Goal: Task Accomplishment & Management: Complete application form

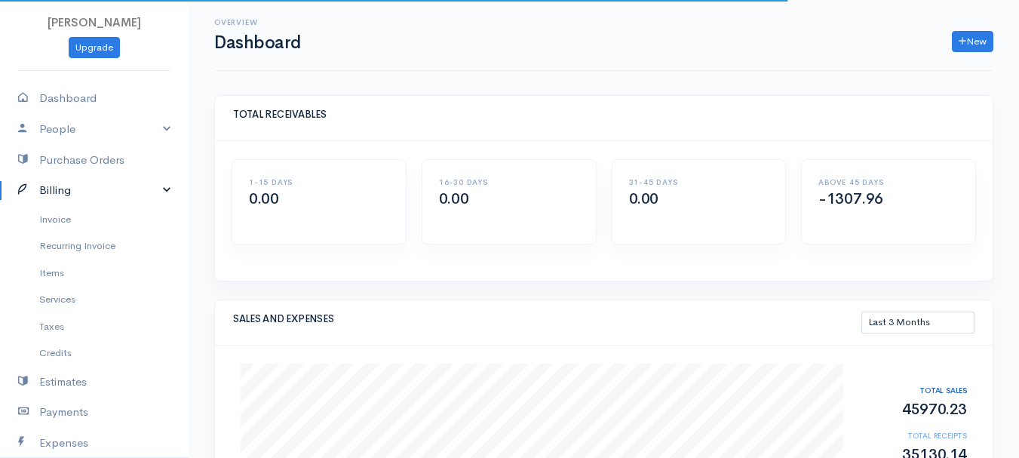
select select "90"
click at [56, 187] on link "Billing" at bounding box center [94, 190] width 189 height 31
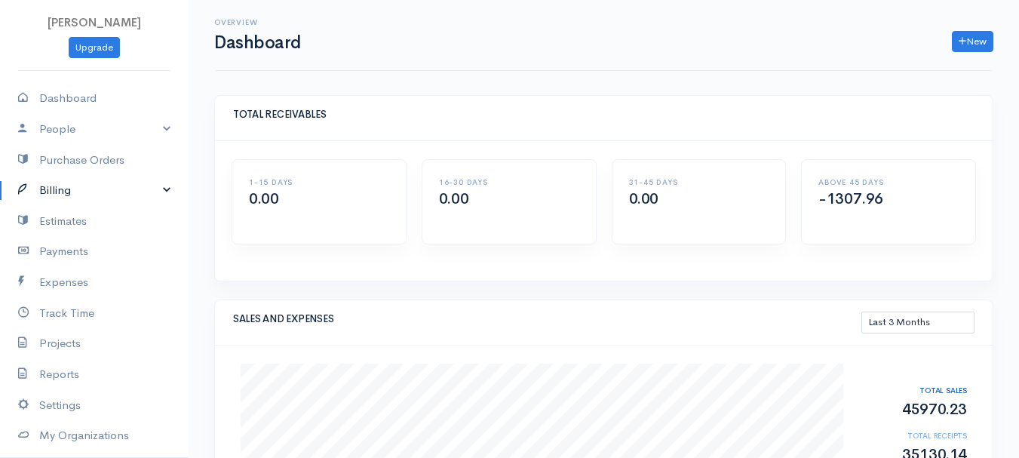
click at [66, 190] on link "Billing" at bounding box center [94, 190] width 189 height 31
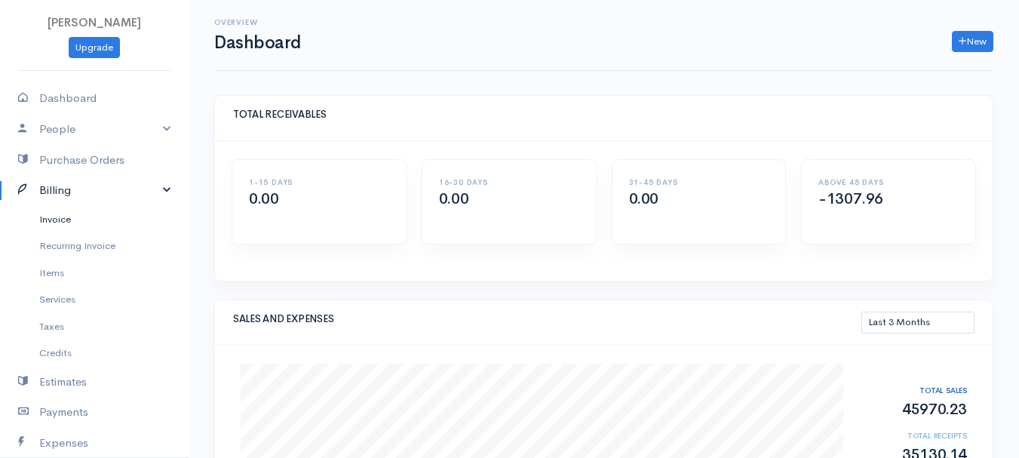
click at [66, 217] on link "Invoice" at bounding box center [94, 219] width 189 height 27
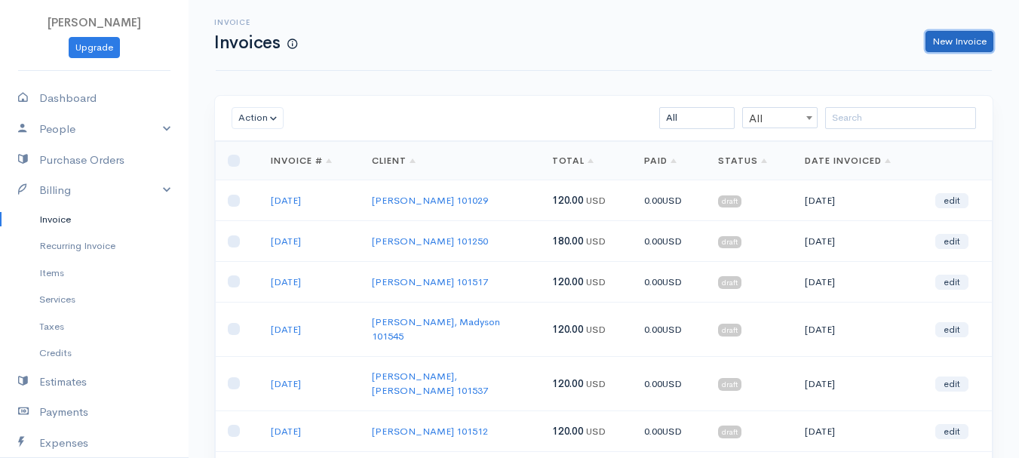
click at [959, 44] on link "New Invoice" at bounding box center [959, 42] width 68 height 22
click at [968, 38] on div "Invoice Invoices New Invoice" at bounding box center [604, 35] width 794 height 34
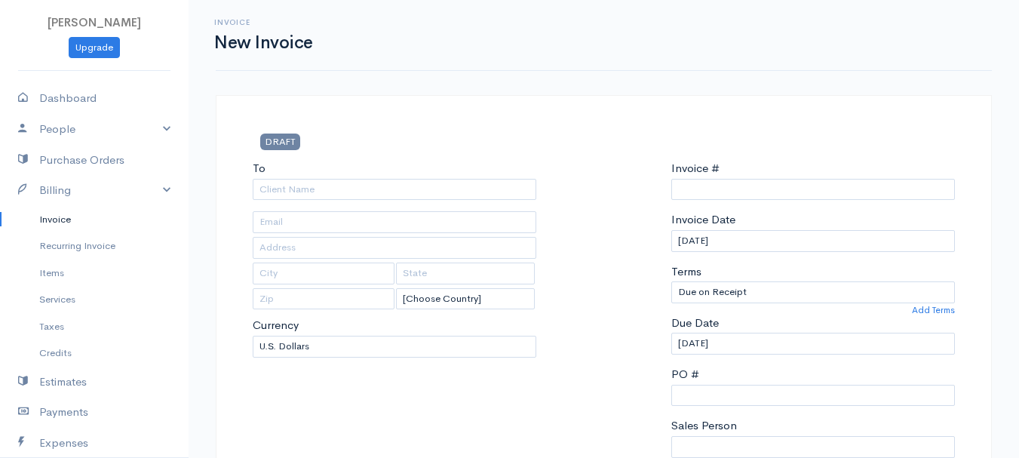
select select "[GEOGRAPHIC_DATA]"
select select "USD"
type input "0011212024"
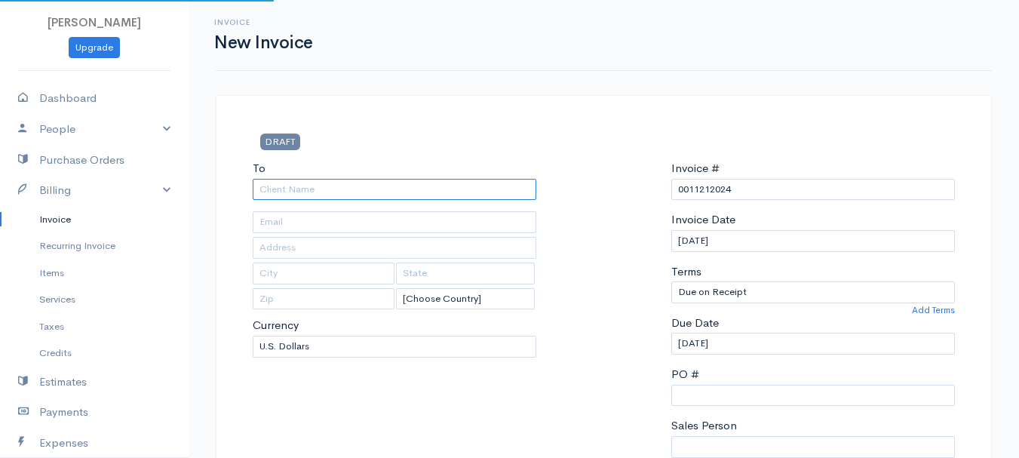
click at [343, 191] on input "To" at bounding box center [395, 190] width 284 height 22
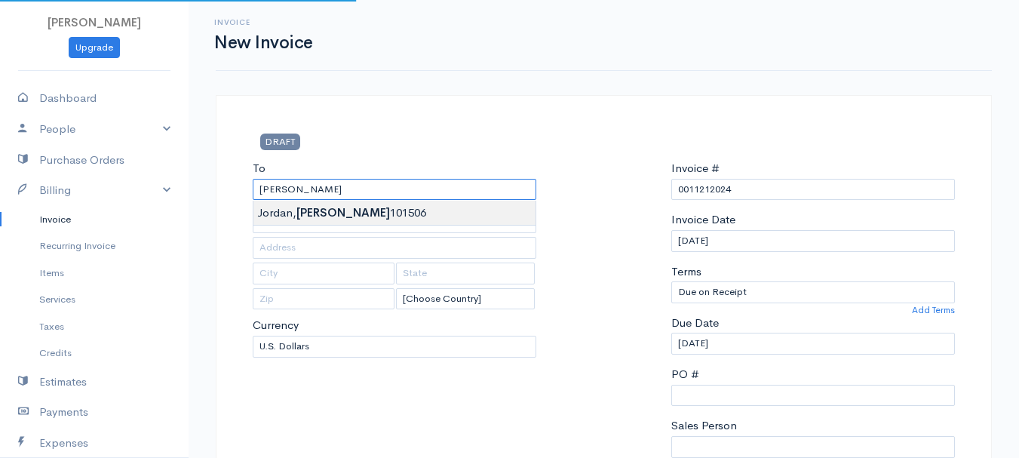
type input "[PERSON_NAME] 101506"
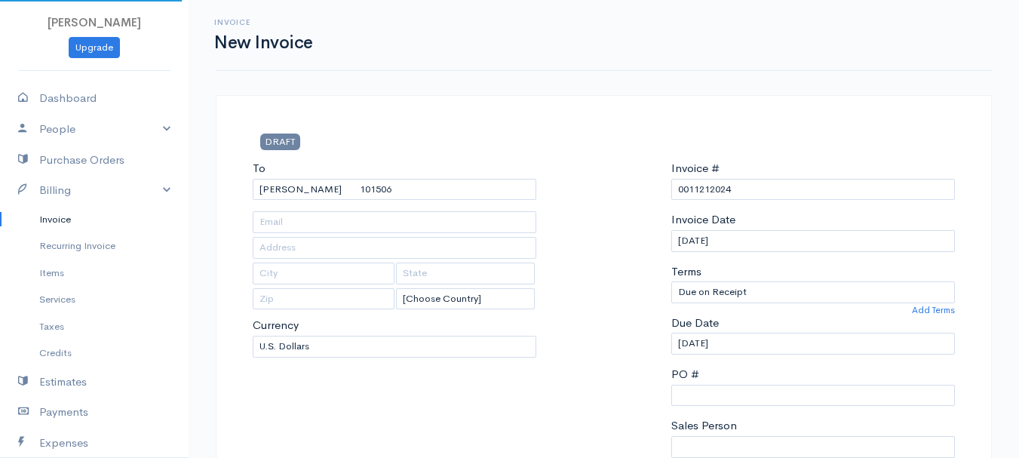
type input "[STREET_ADDRESS]"
type input "[GEOGRAPHIC_DATA]"
type input "[US_STATE]"
type input "04401"
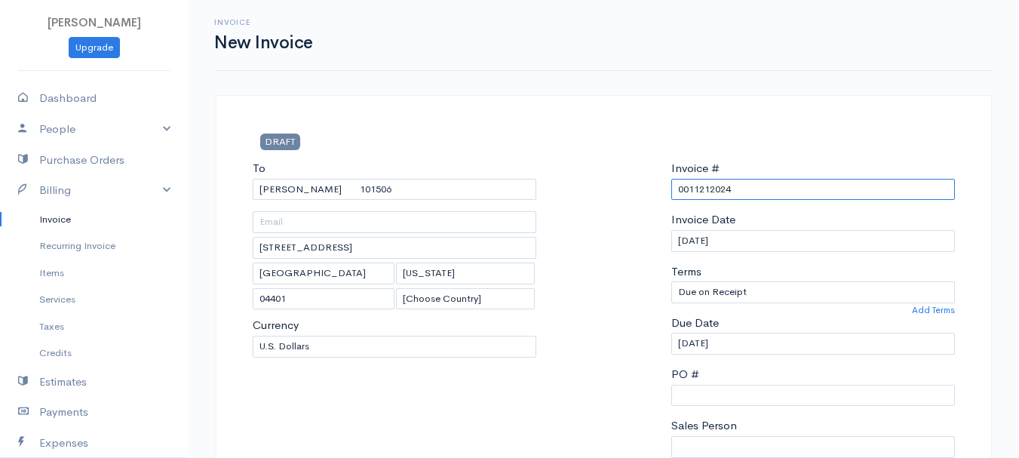
click at [722, 192] on input "0011212024" at bounding box center [813, 190] width 284 height 22
click at [687, 187] on input "[DATE]" at bounding box center [813, 190] width 284 height 22
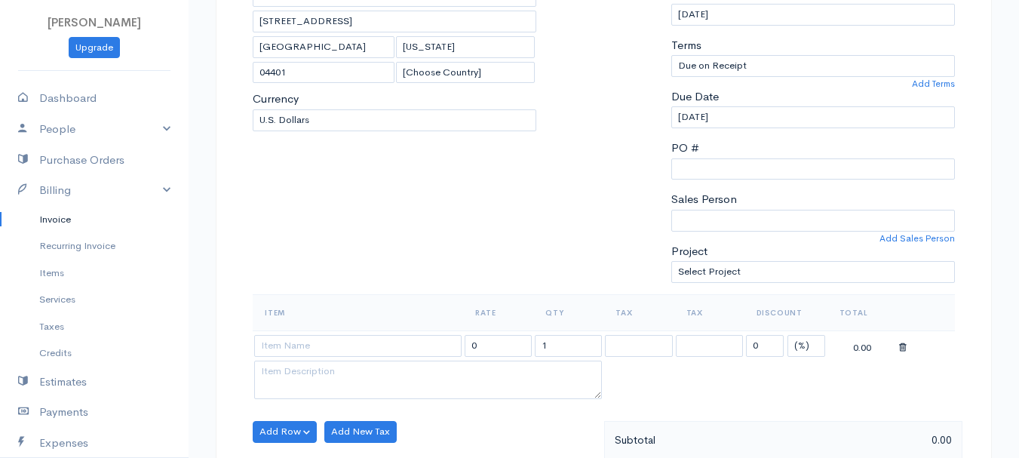
type input "[DATE]"
click at [806, 349] on select "(%) Flat" at bounding box center [806, 346] width 38 height 22
select select "2"
click at [787, 335] on select "(%) Flat" at bounding box center [806, 346] width 38 height 22
click at [765, 349] on input "0" at bounding box center [765, 346] width 38 height 22
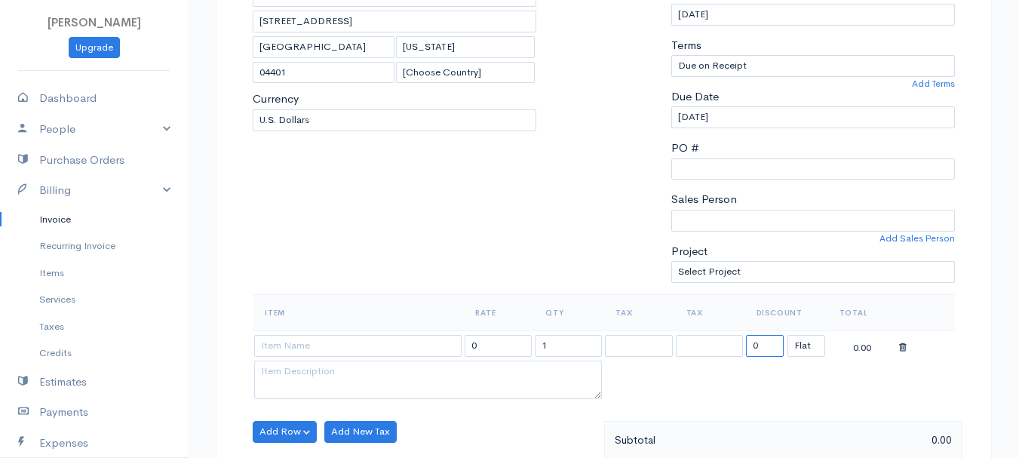
click at [765, 349] on input "0" at bounding box center [765, 346] width 38 height 22
type input "120"
click at [563, 350] on input "1" at bounding box center [568, 346] width 67 height 22
type input "12"
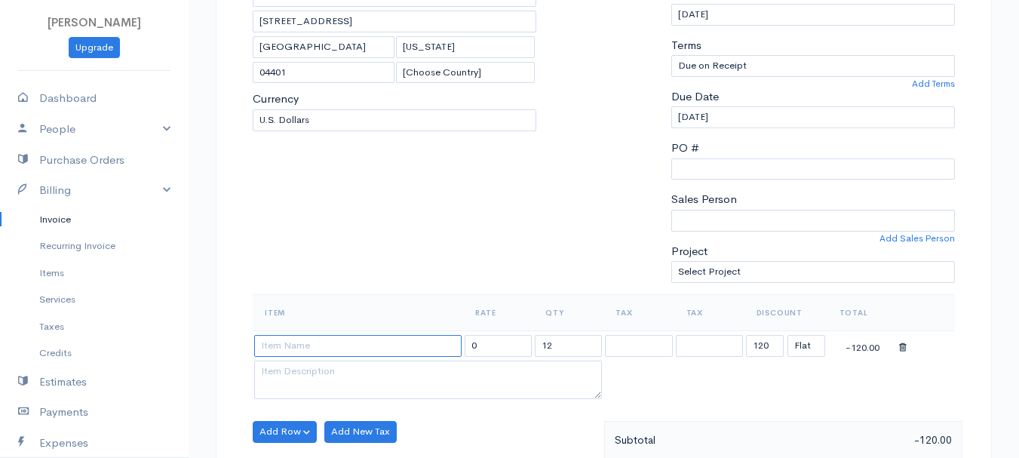
click at [363, 350] on input at bounding box center [357, 346] width 207 height 22
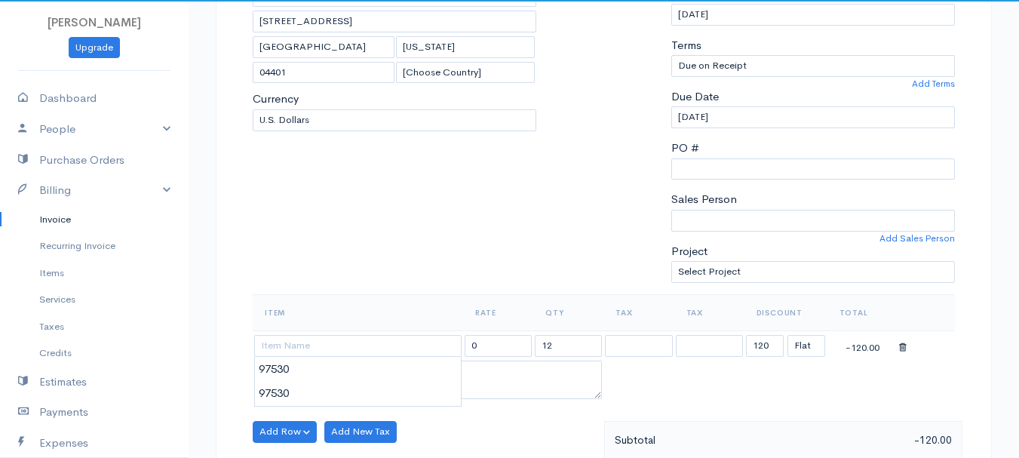
type input "97530"
type input "60.00"
click at [363, 376] on body "[PERSON_NAME] Upgrade Dashboard People Clients Vendors Staff Users Purchase Ord…" at bounding box center [509, 426] width 1019 height 1304
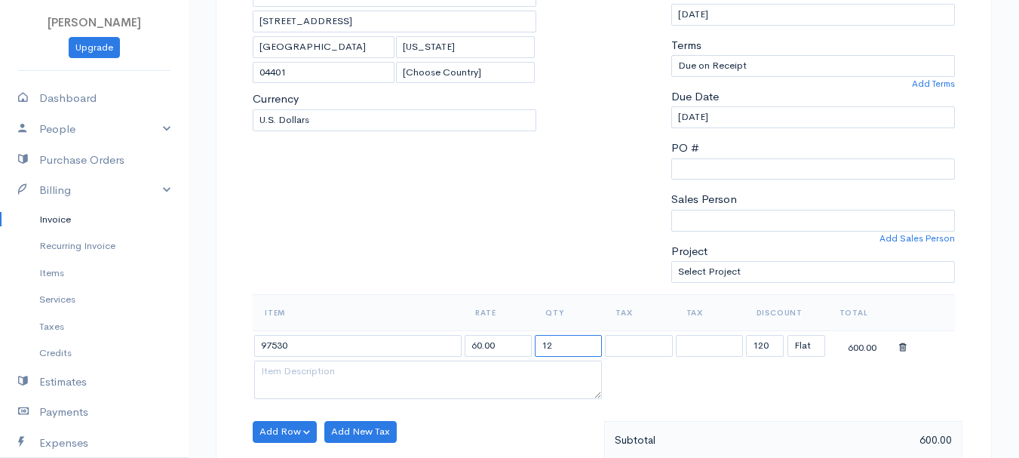
click at [576, 347] on input "12" at bounding box center [568, 346] width 67 height 22
type input "2"
click at [758, 382] on table "Item Rate Qty Tax Tax Discount Total 97530 60.00 2 120 (%) Flat 0.00" at bounding box center [604, 348] width 702 height 109
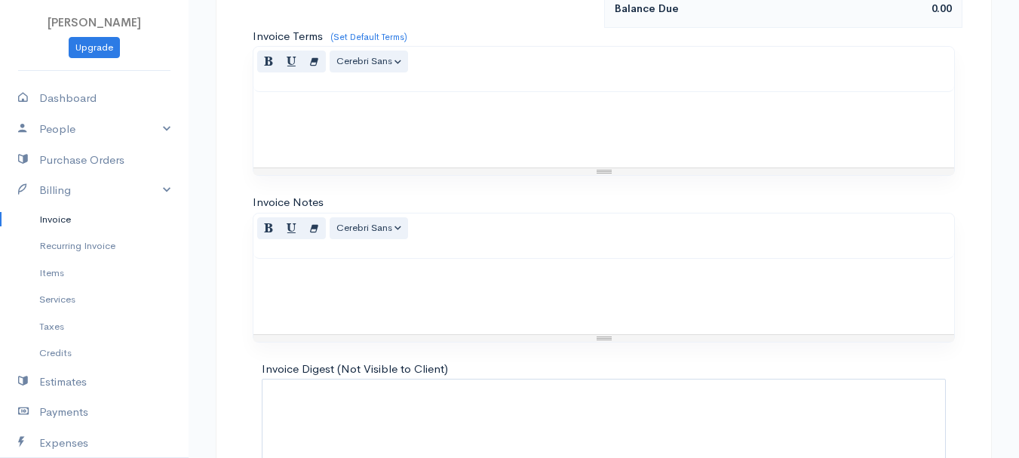
scroll to position [846, 0]
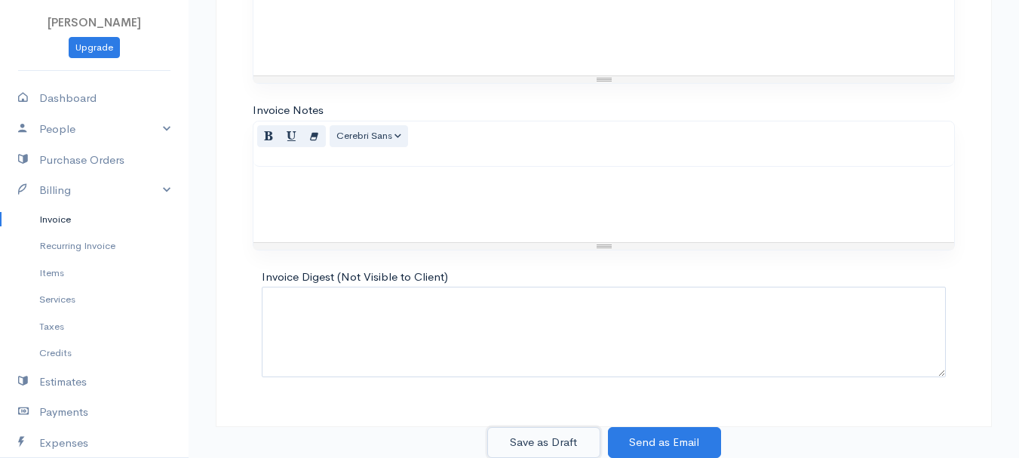
click at [554, 443] on button "Save as Draft" at bounding box center [543, 442] width 113 height 31
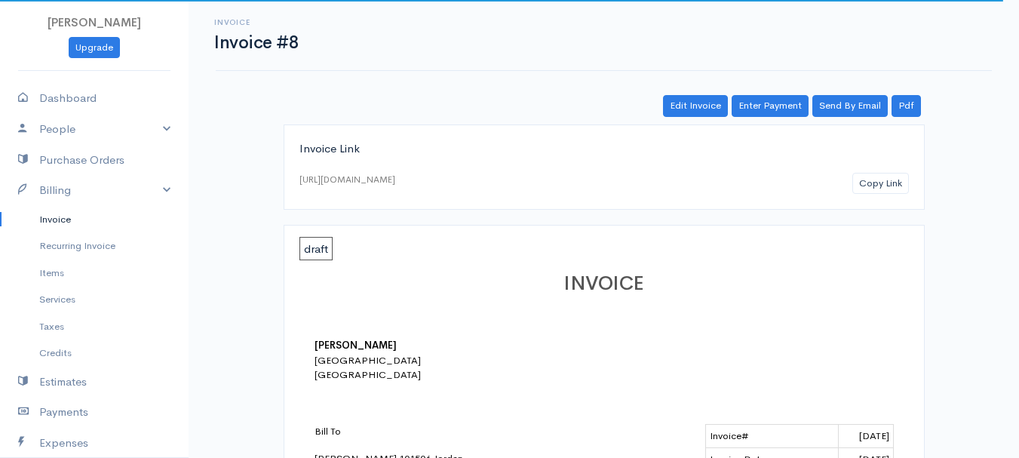
click at [67, 214] on link "Invoice" at bounding box center [94, 219] width 189 height 27
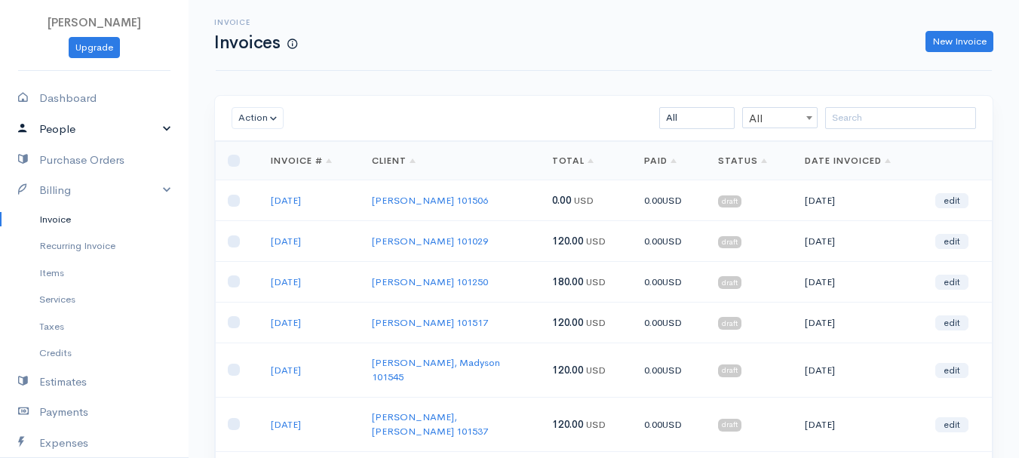
click at [49, 129] on link "People" at bounding box center [94, 129] width 189 height 31
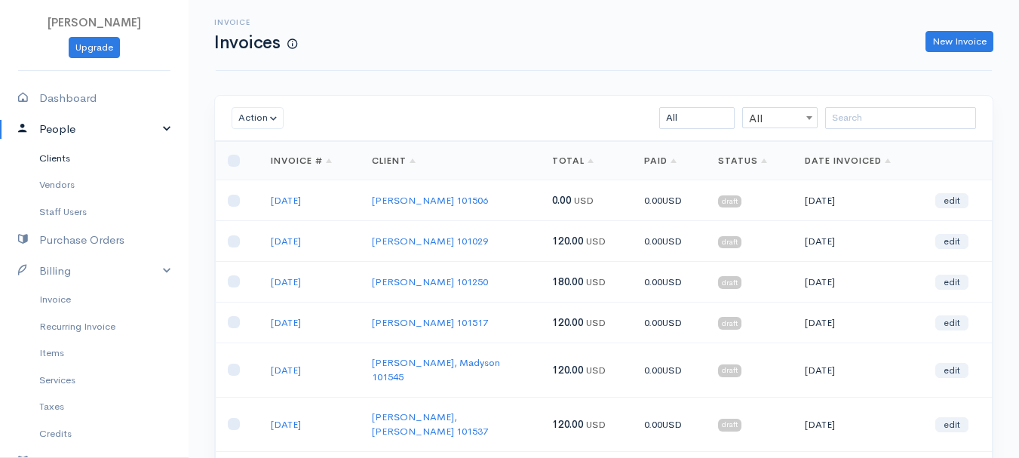
click at [62, 157] on link "Clients" at bounding box center [94, 158] width 189 height 27
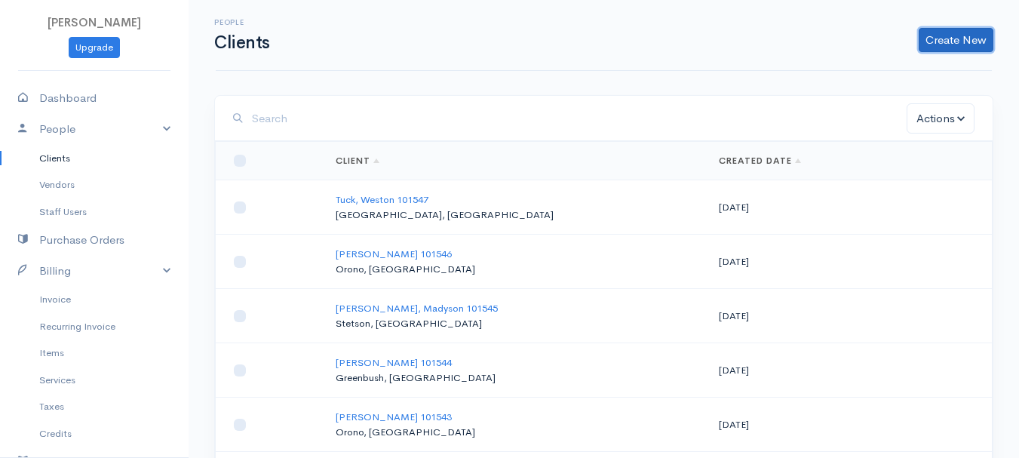
click at [964, 43] on link "Create New" at bounding box center [956, 40] width 75 height 24
click at [916, 72] on link "Client" at bounding box center [932, 72] width 119 height 26
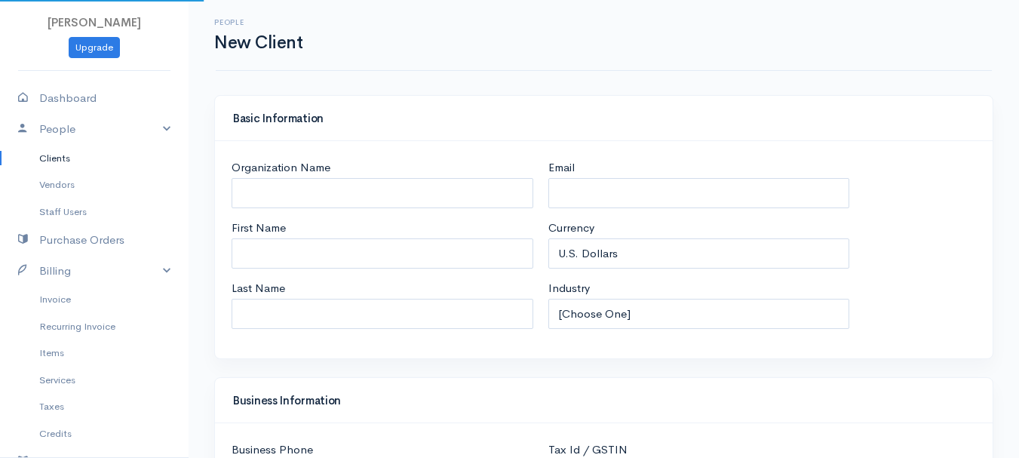
select select "USD"
select select "[GEOGRAPHIC_DATA]"
click at [260, 257] on input "First Name" at bounding box center [383, 253] width 302 height 31
type input "Kynzlee"
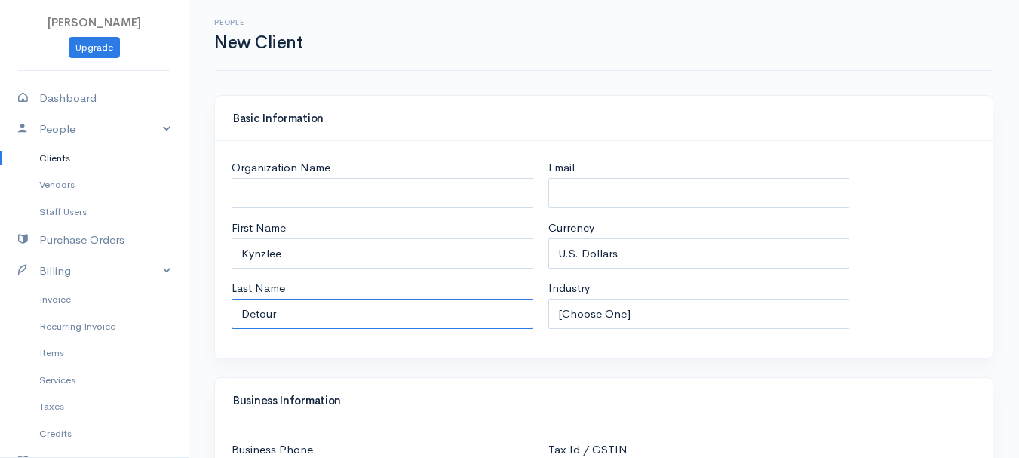
type input "Detour"
click at [321, 251] on input "Kynzlee" at bounding box center [383, 253] width 302 height 31
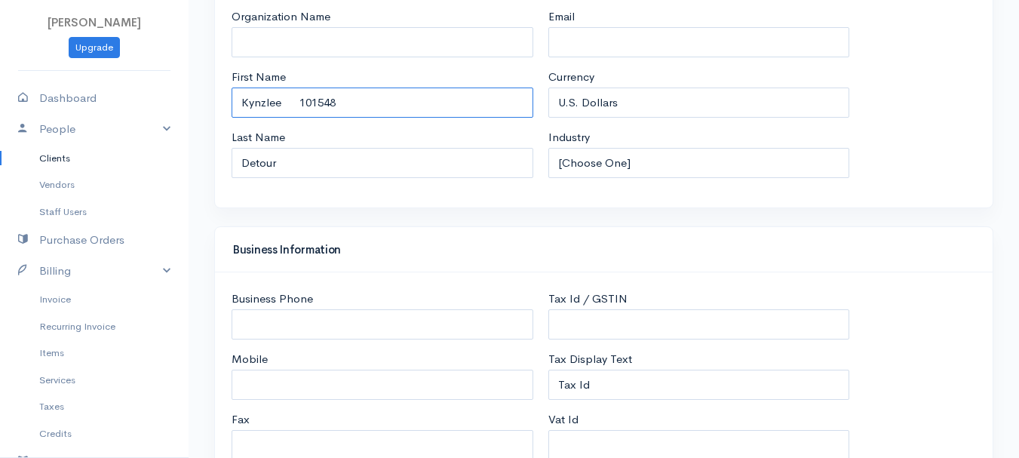
scroll to position [226, 0]
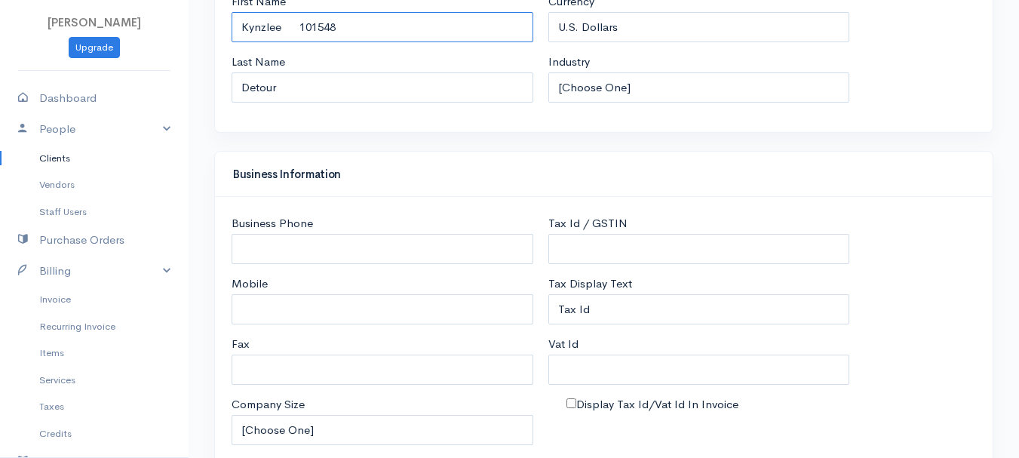
type input "Kynzlee 101548"
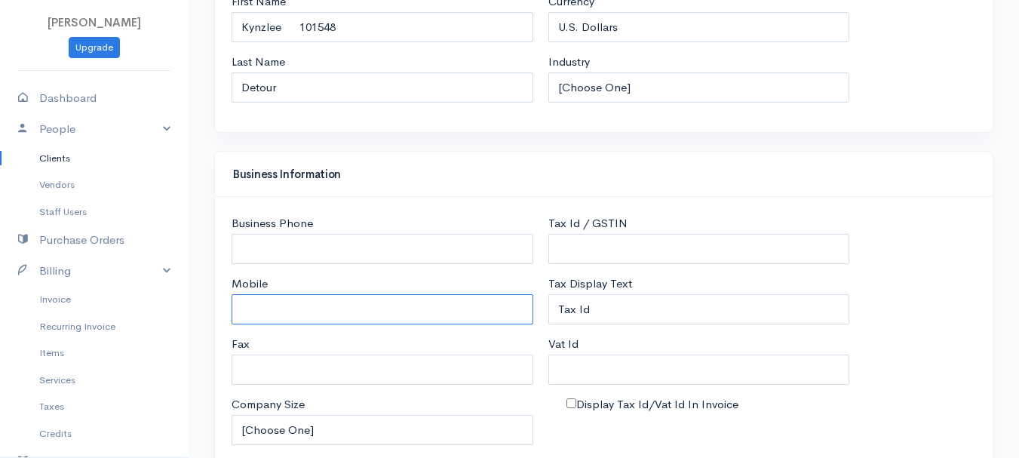
click at [252, 318] on input "Mobile" at bounding box center [383, 309] width 302 height 31
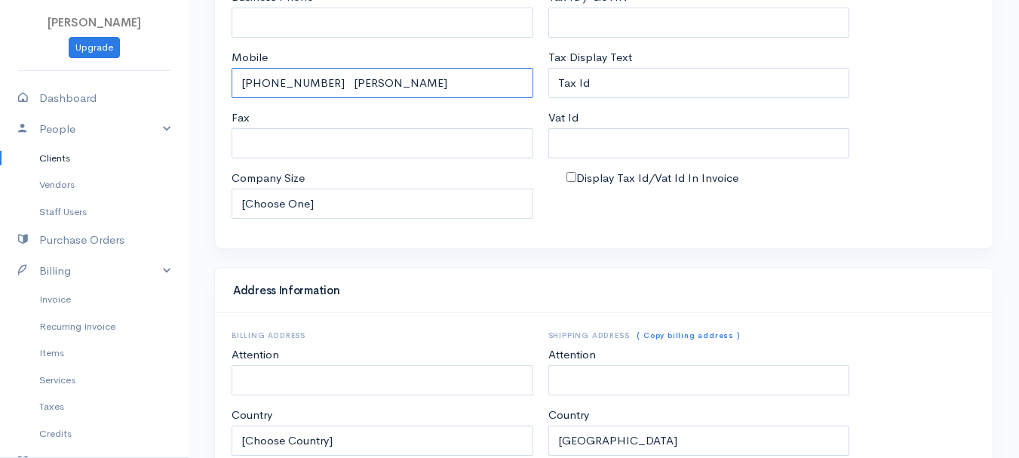
scroll to position [603, 0]
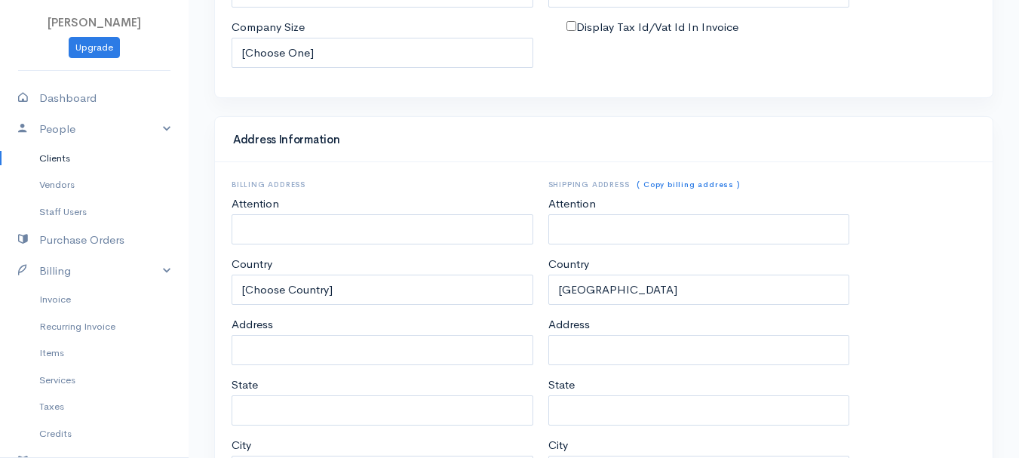
type input "[PHONE_NUMBER] [PERSON_NAME]"
click at [275, 356] on input "Address" at bounding box center [383, 350] width 302 height 31
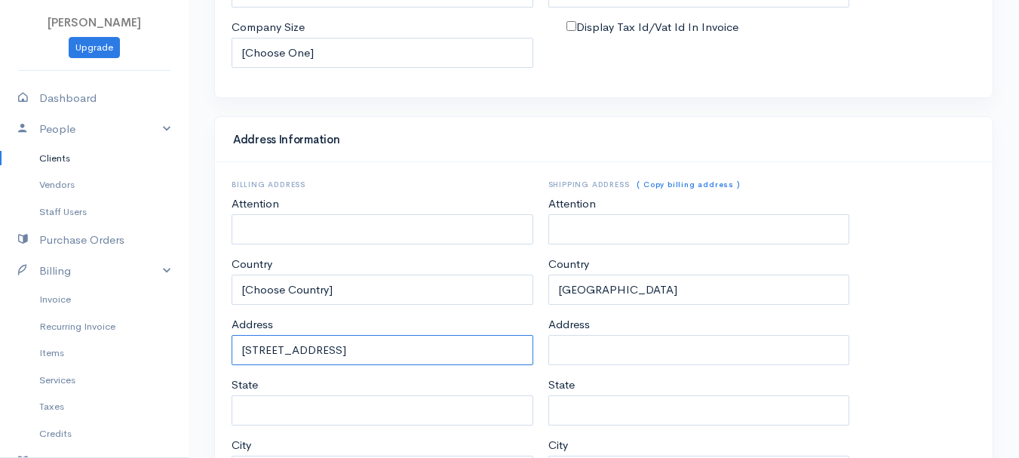
type input "[STREET_ADDRESS]"
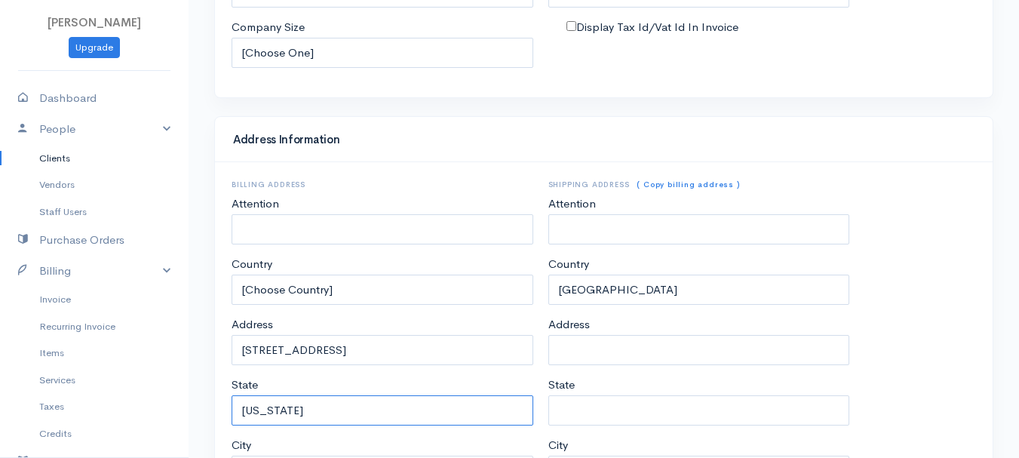
type input "[US_STATE]"
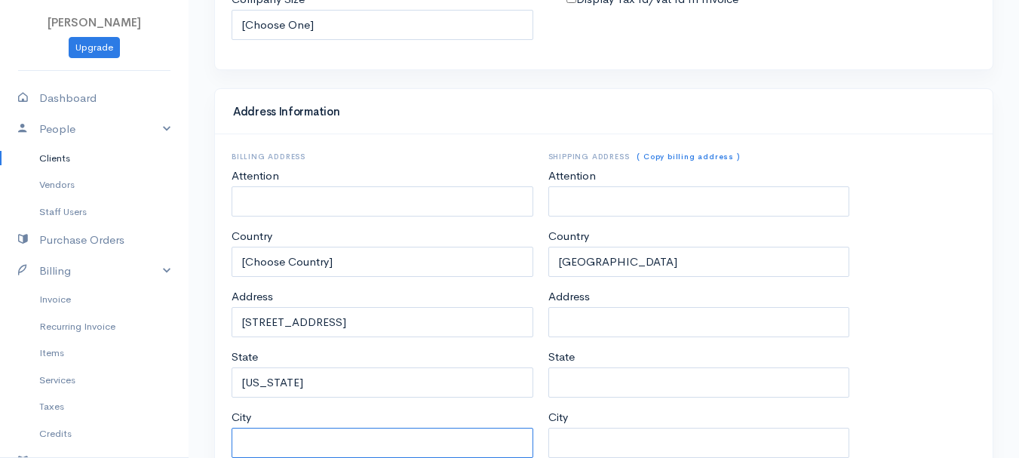
type input "V"
type input "b"
type input "[GEOGRAPHIC_DATA]"
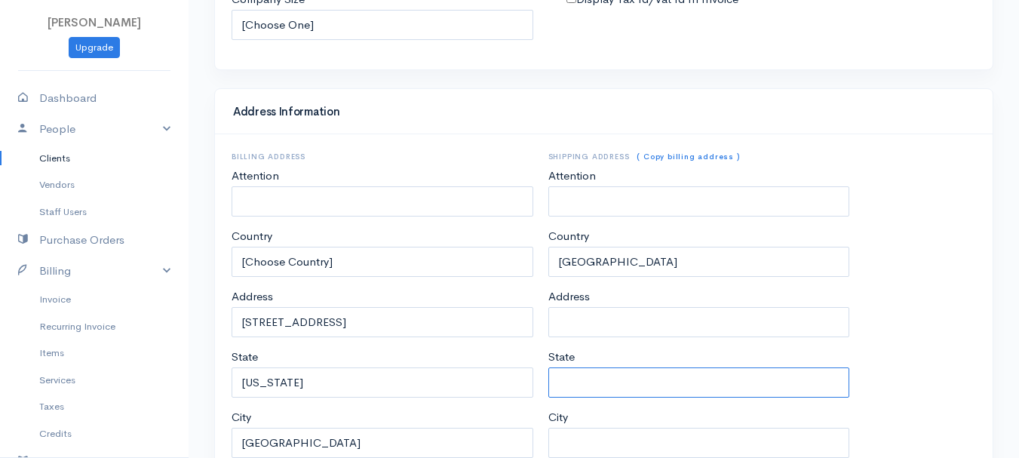
click at [726, 387] on input "State" at bounding box center [699, 382] width 302 height 31
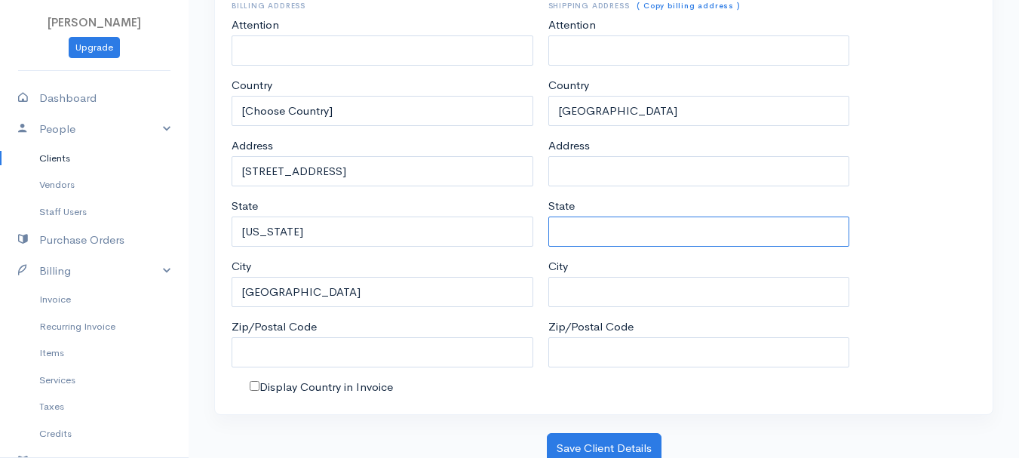
scroll to position [787, 0]
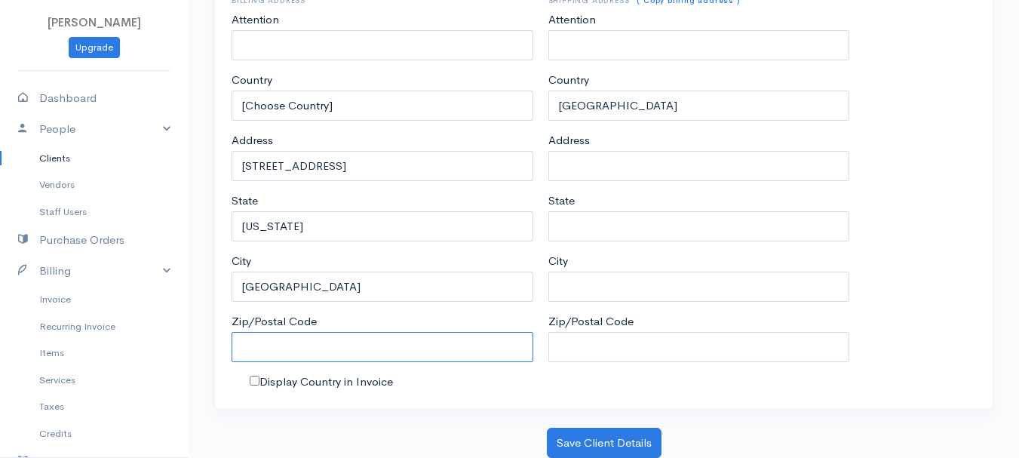
click at [264, 347] on input "Zip/Postal Code" at bounding box center [383, 347] width 302 height 31
type input "1"
type input "04401"
click at [230, 402] on div "Billing Address Attention Country [Choose Country] [GEOGRAPHIC_DATA] [GEOGRAPHI…" at bounding box center [604, 193] width 778 height 431
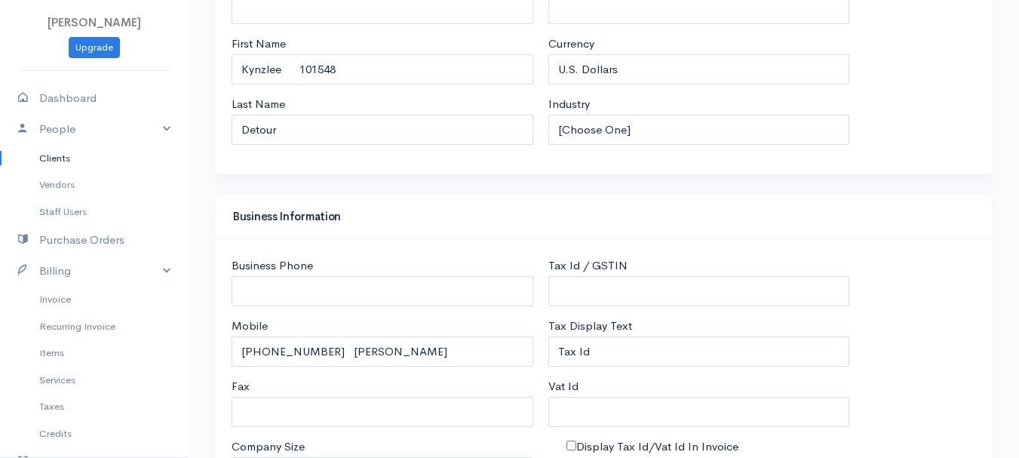
scroll to position [259, 0]
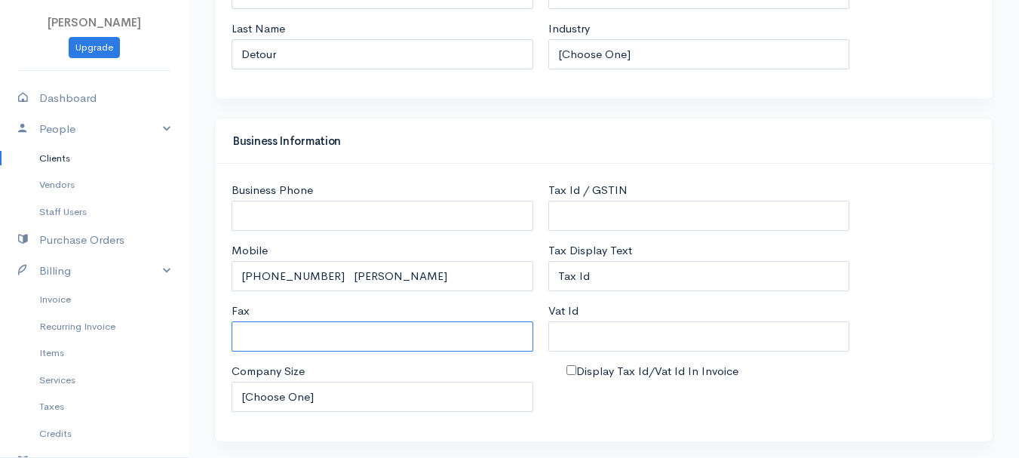
click at [276, 343] on input "Fax" at bounding box center [383, 336] width 302 height 31
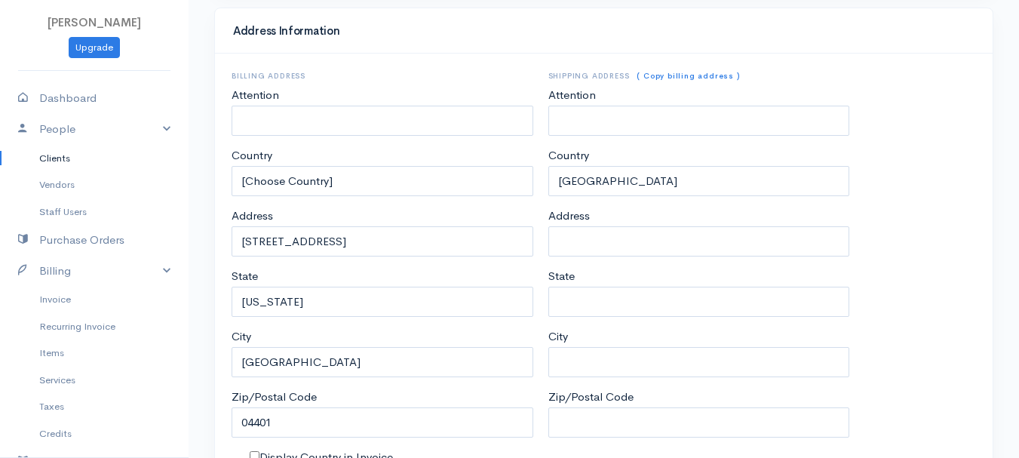
scroll to position [787, 0]
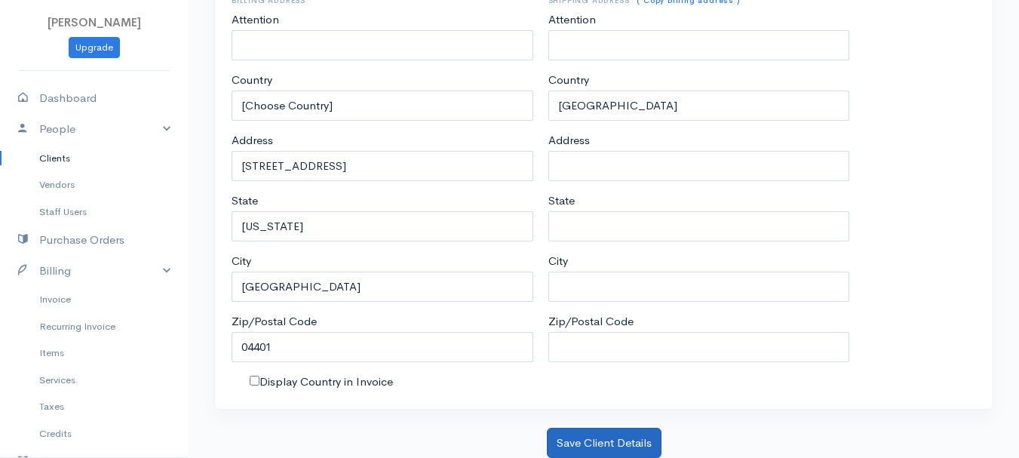
type input "[PHONE_NUMBER] mom work"
click at [606, 440] on button "Save Client Details" at bounding box center [604, 443] width 115 height 31
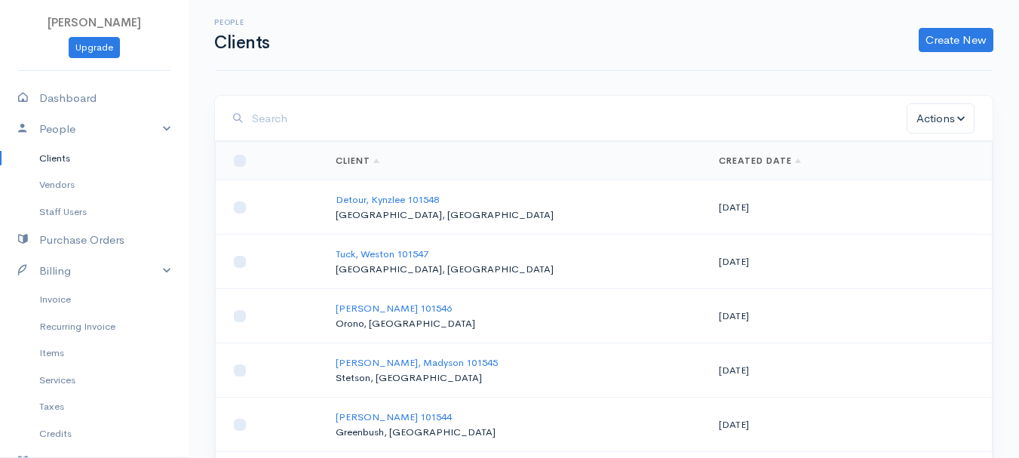
click at [59, 156] on link "Clients" at bounding box center [94, 158] width 189 height 27
click at [57, 302] on link "Invoice" at bounding box center [94, 299] width 189 height 27
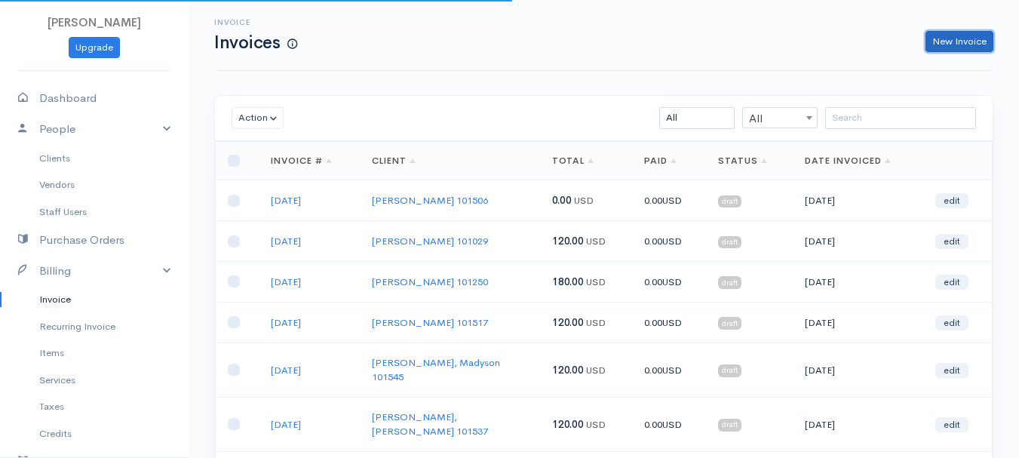
click at [979, 41] on link "New Invoice" at bounding box center [959, 42] width 68 height 22
select select "[GEOGRAPHIC_DATA]"
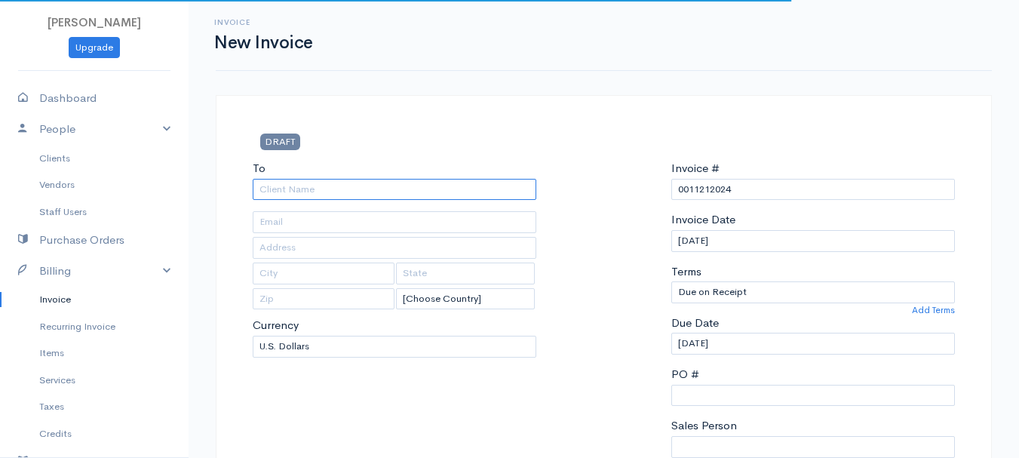
click at [289, 186] on input "To" at bounding box center [395, 190] width 284 height 22
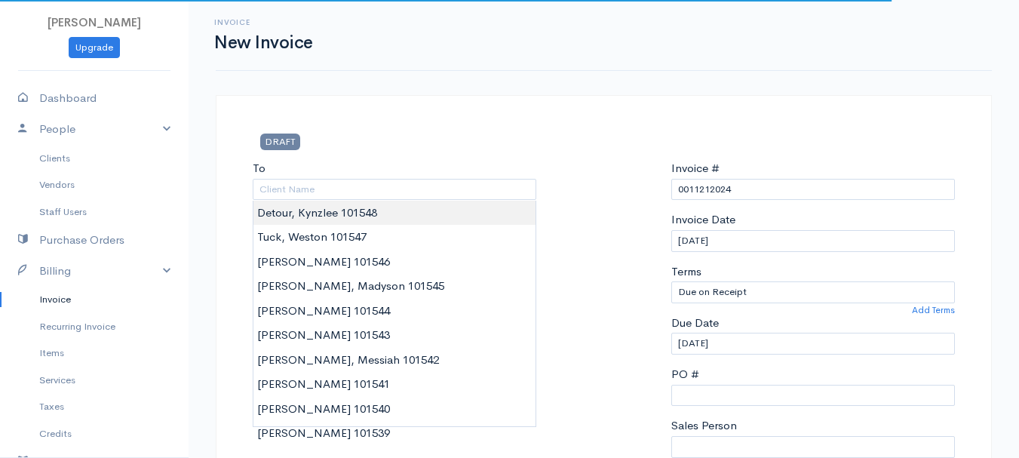
type input "Detour, Kynzlee 101548"
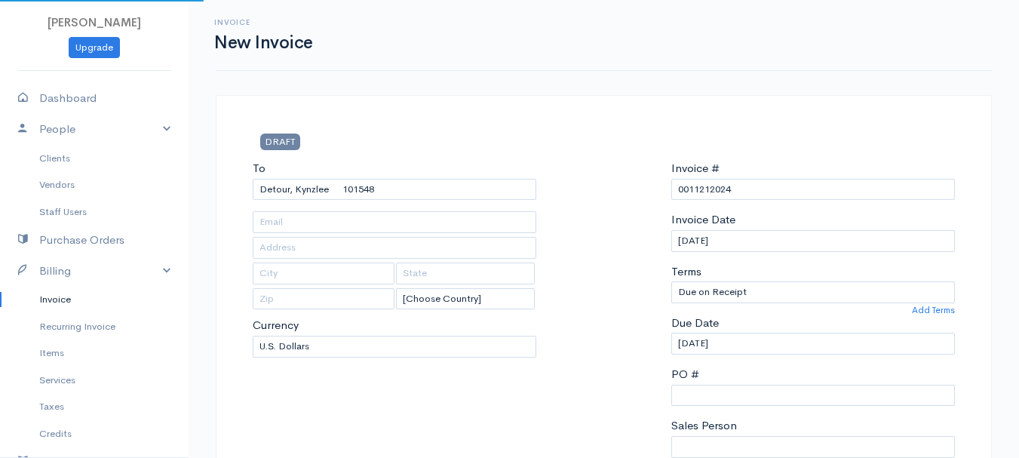
type input "[STREET_ADDRESS]"
type input "[GEOGRAPHIC_DATA]"
type input "[US_STATE]"
type input "04401"
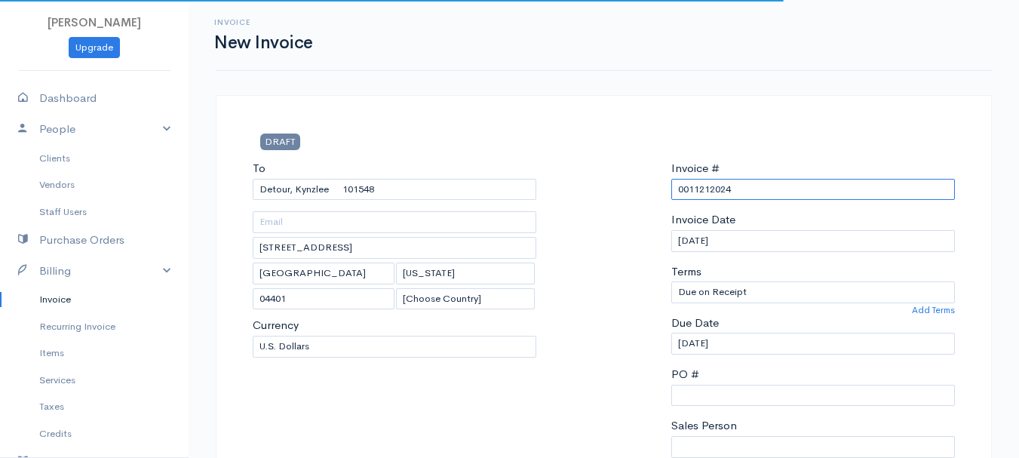
click at [703, 195] on input "0011212024" at bounding box center [813, 190] width 284 height 22
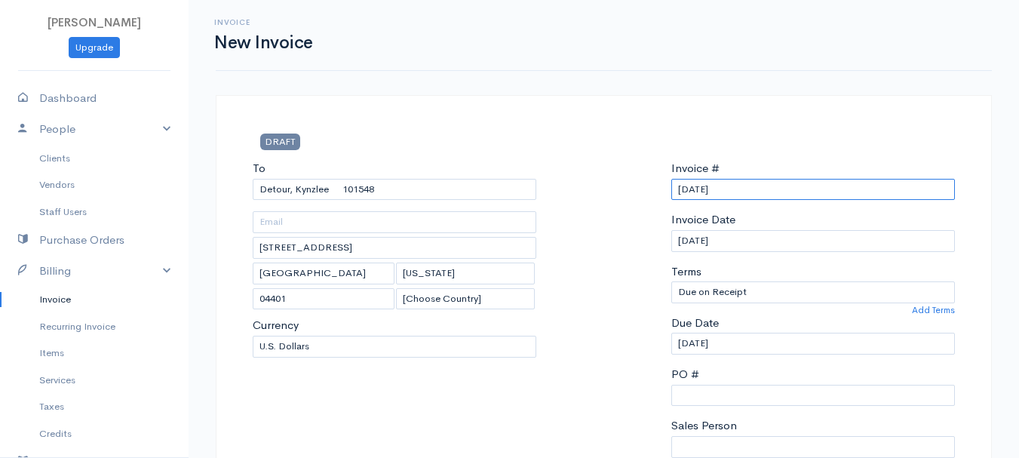
scroll to position [302, 0]
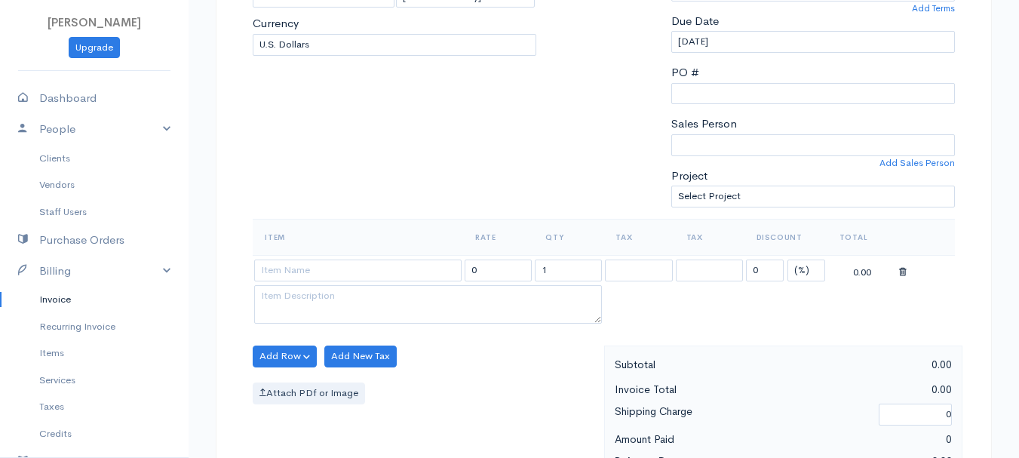
type input "[DATE]"
click at [794, 278] on select "(%) Flat" at bounding box center [806, 270] width 38 height 22
select select "2"
click at [787, 259] on select "(%) Flat" at bounding box center [806, 270] width 38 height 22
click at [572, 271] on input "1" at bounding box center [568, 270] width 67 height 22
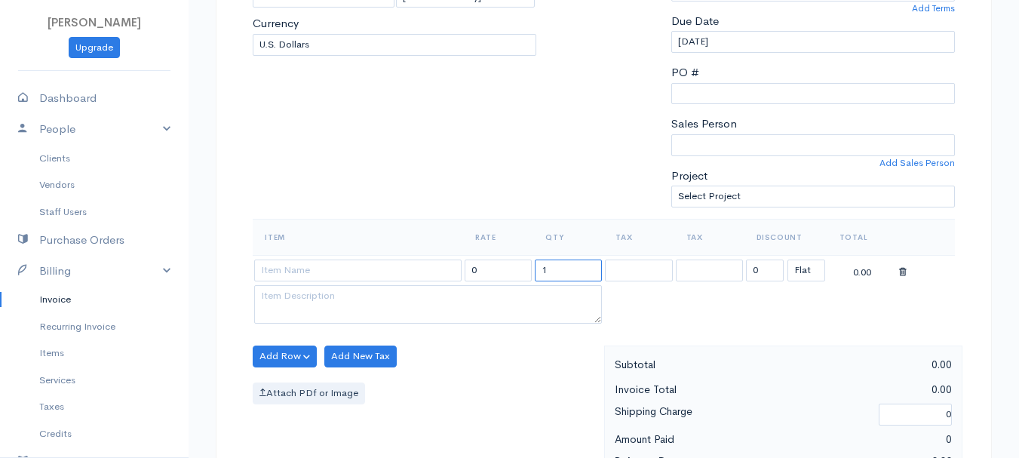
click at [572, 271] on input "1" at bounding box center [568, 270] width 67 height 22
type input "4"
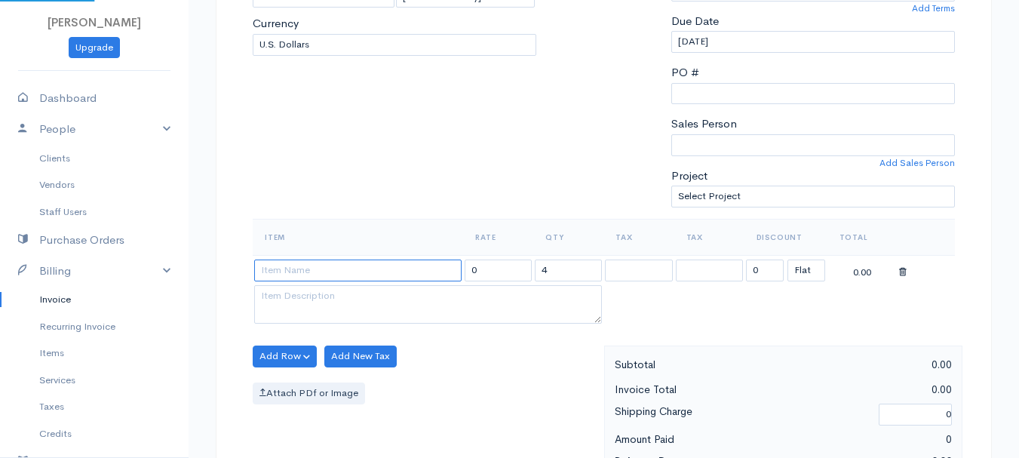
click at [360, 263] on input at bounding box center [357, 270] width 207 height 22
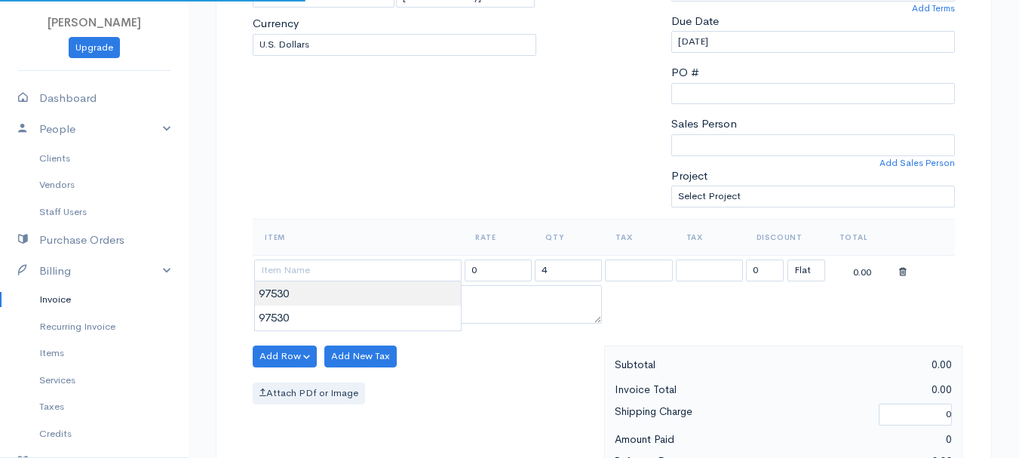
type input "97530"
type input "60.00"
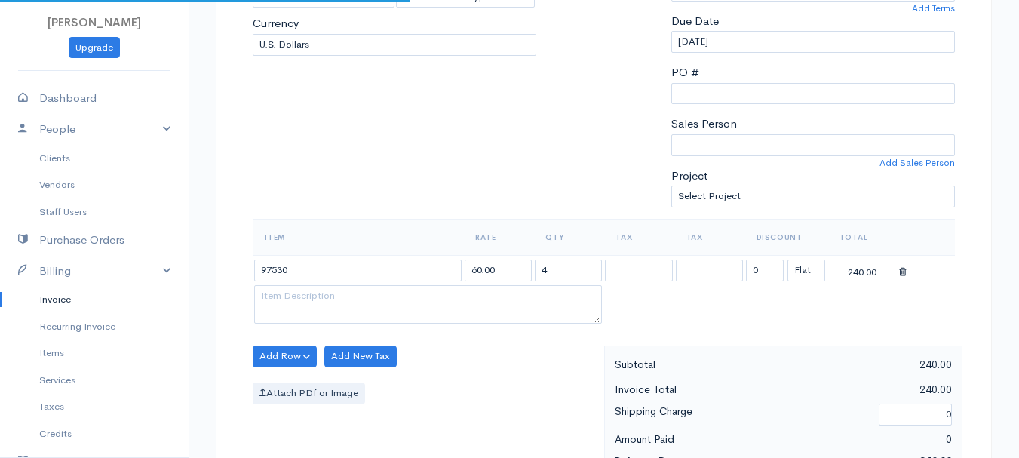
click at [360, 293] on body "[PERSON_NAME] Upgrade Dashboard People Clients Vendors Staff Users Purchase Ord…" at bounding box center [509, 350] width 1019 height 1304
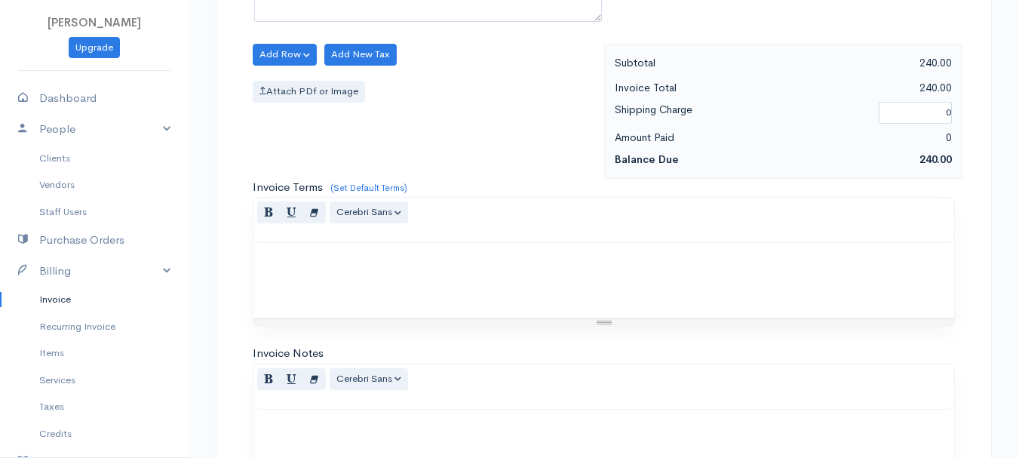
scroll to position [846, 0]
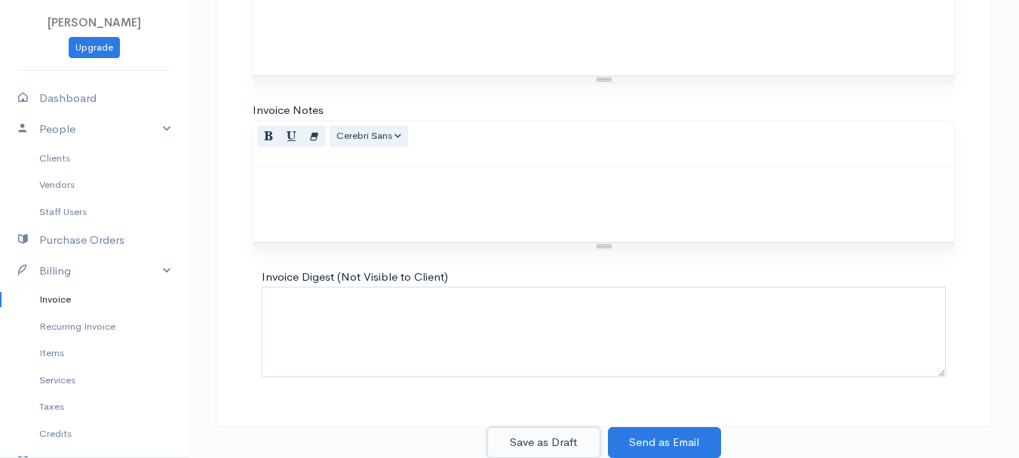
click at [554, 436] on button "Save as Draft" at bounding box center [543, 442] width 113 height 31
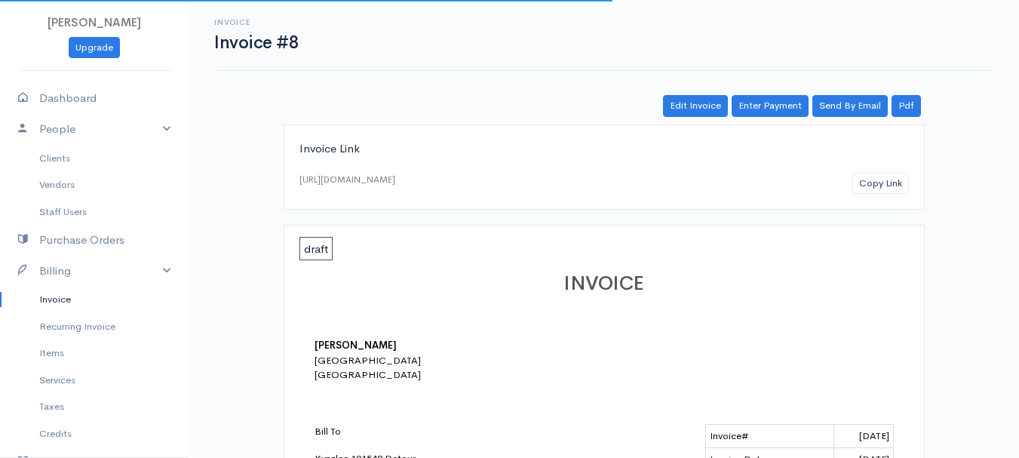
click at [68, 297] on link "Invoice" at bounding box center [94, 299] width 189 height 27
